Goal: Task Accomplishment & Management: Use online tool/utility

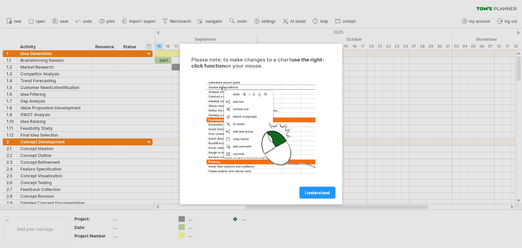
click at [314, 191] on span "I understand" at bounding box center [317, 192] width 25 height 5
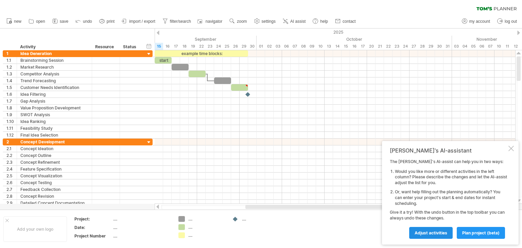
click at [442, 233] on span "Adjust activities" at bounding box center [430, 232] width 33 height 5
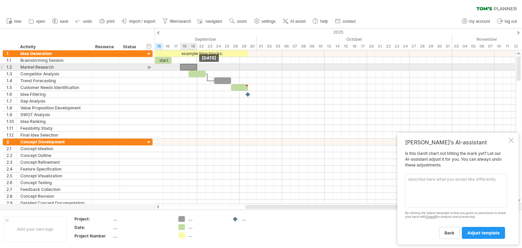
drag, startPoint x: 178, startPoint y: 67, endPoint x: 187, endPoint y: 68, distance: 9.2
click at [187, 68] on div at bounding box center [188, 67] width 17 height 6
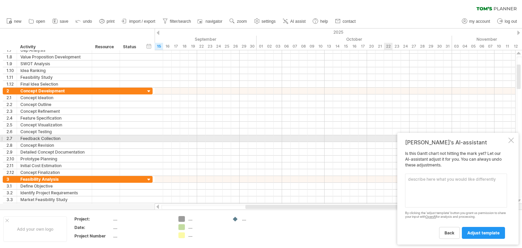
click at [510, 139] on div at bounding box center [510, 140] width 5 height 5
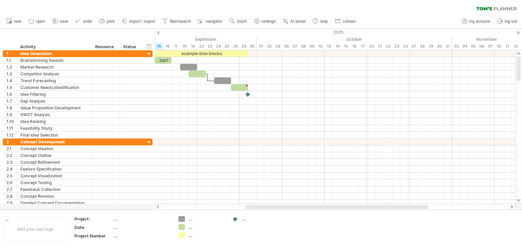
click at [310, 4] on div "clear filter reapply filter" at bounding box center [261, 7] width 522 height 14
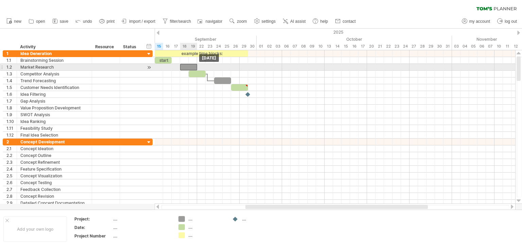
click at [191, 68] on div at bounding box center [188, 67] width 17 height 6
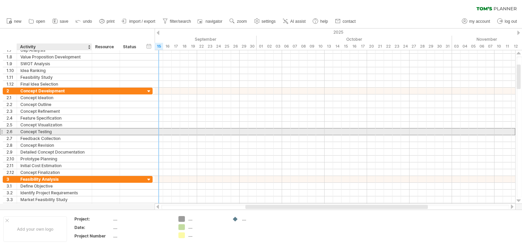
click at [38, 131] on div "Concept Testing" at bounding box center [54, 131] width 68 height 6
click at [64, 128] on input "**********" at bounding box center [54, 131] width 68 height 6
click at [168, 133] on div at bounding box center [334, 131] width 360 height 7
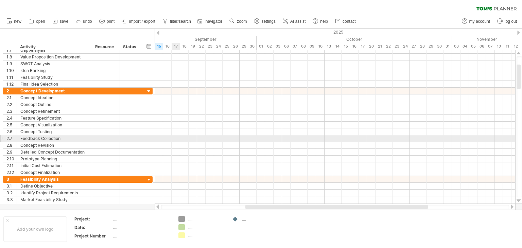
drag, startPoint x: 179, startPoint y: 136, endPoint x: 197, endPoint y: 133, distance: 17.9
click at [197, 133] on div at bounding box center [334, 132] width 360 height 88
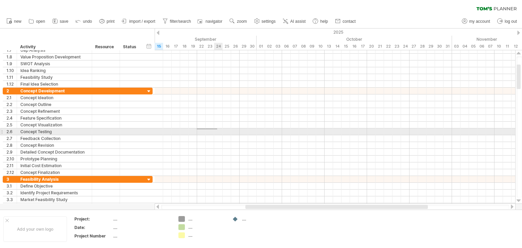
drag, startPoint x: 197, startPoint y: 129, endPoint x: 217, endPoint y: 128, distance: 20.4
click at [217, 128] on div at bounding box center [334, 131] width 360 height 7
drag, startPoint x: 220, startPoint y: 128, endPoint x: 238, endPoint y: 127, distance: 17.7
click at [233, 128] on div at bounding box center [334, 131] width 360 height 7
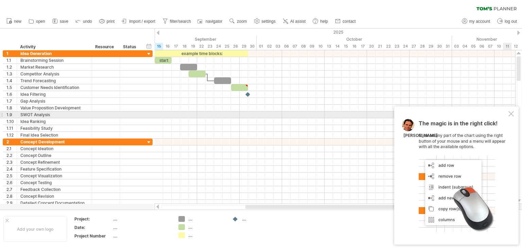
click at [513, 113] on div at bounding box center [510, 113] width 5 height 5
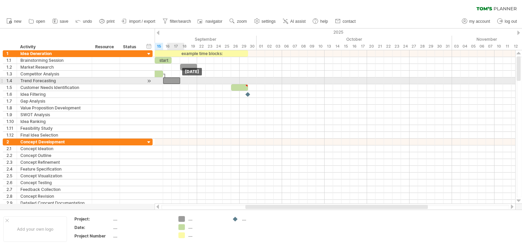
drag, startPoint x: 221, startPoint y: 81, endPoint x: 164, endPoint y: 84, distance: 57.5
click at [164, 84] on div "example time blocks: start [DATE] [DATE]" at bounding box center [334, 126] width 360 height 153
drag, startPoint x: 196, startPoint y: 81, endPoint x: 225, endPoint y: 89, distance: 30.7
click at [221, 80] on div at bounding box center [213, 80] width 17 height 6
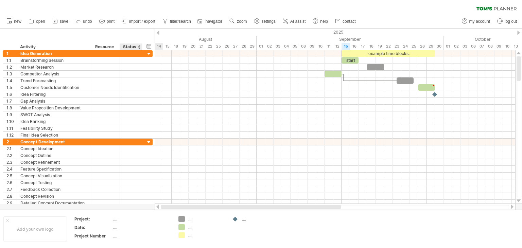
drag, startPoint x: 258, startPoint y: 208, endPoint x: 130, endPoint y: 206, distance: 128.4
click at [130, 206] on div "Trying to reach [DOMAIN_NAME] Connected again... 0% clear filter new 1" at bounding box center [261, 124] width 522 height 248
